Goal: Task Accomplishment & Management: Manage account settings

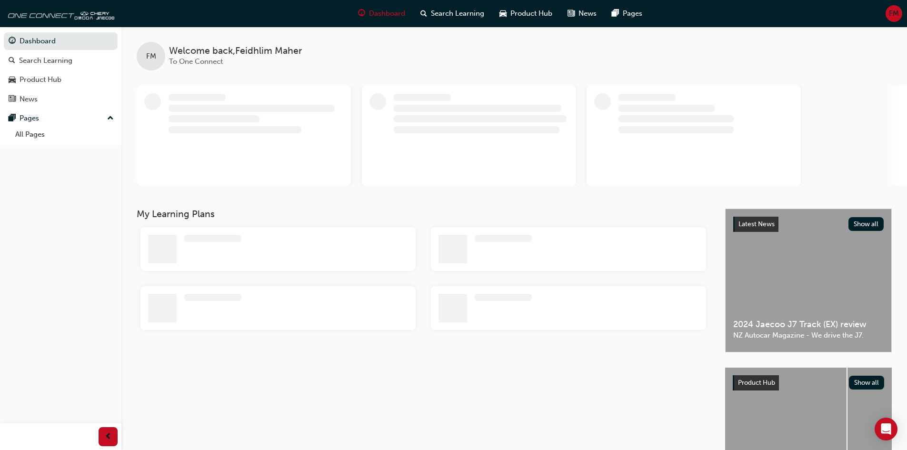
click at [892, 10] on span "FM" at bounding box center [894, 13] width 10 height 11
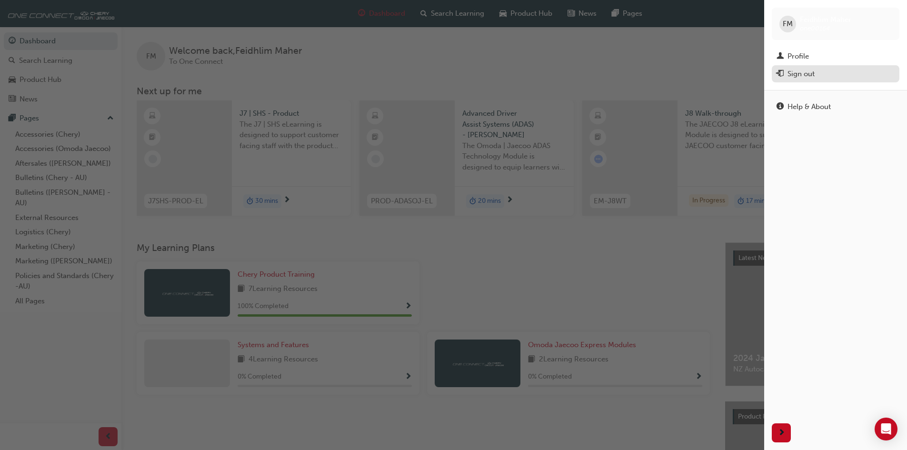
click at [810, 71] on div "Sign out" at bounding box center [801, 74] width 27 height 11
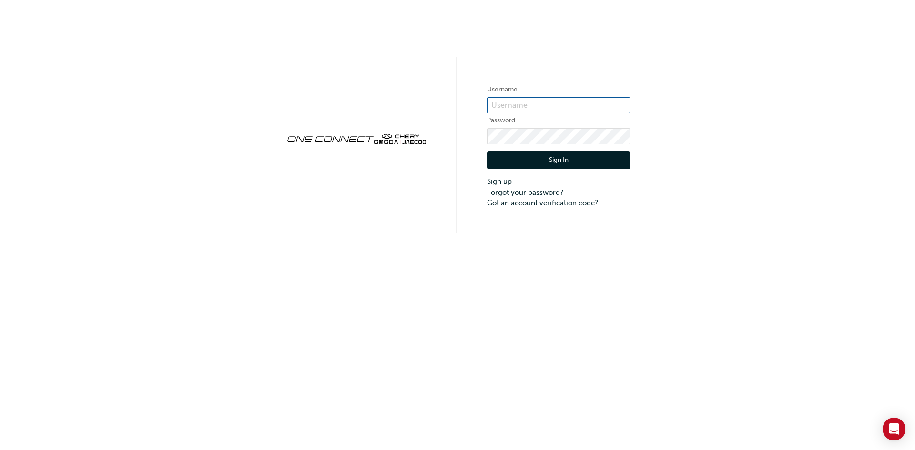
type input "ONE00164"
type input "CHAU1964"
click button "Sign In" at bounding box center [558, 160] width 143 height 18
